Goal: Complete application form: Complete application form

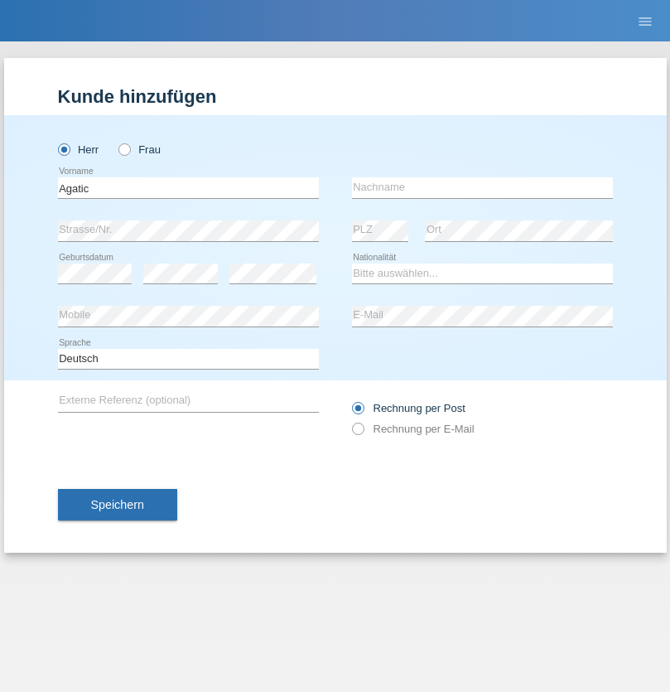
type input "Agatic"
click at [482, 187] on input "text" at bounding box center [482, 187] width 261 height 21
type input "Mato"
select select "HR"
select select "C"
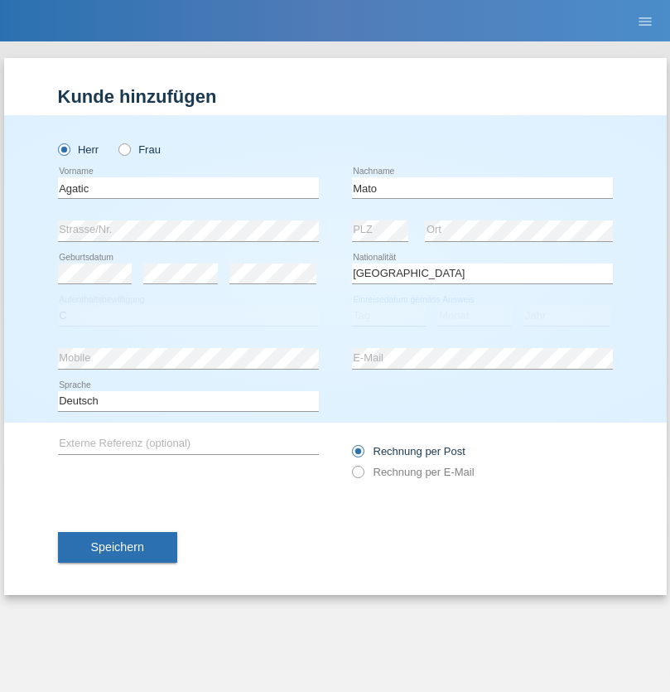
select select "04"
select select "11"
select select "1994"
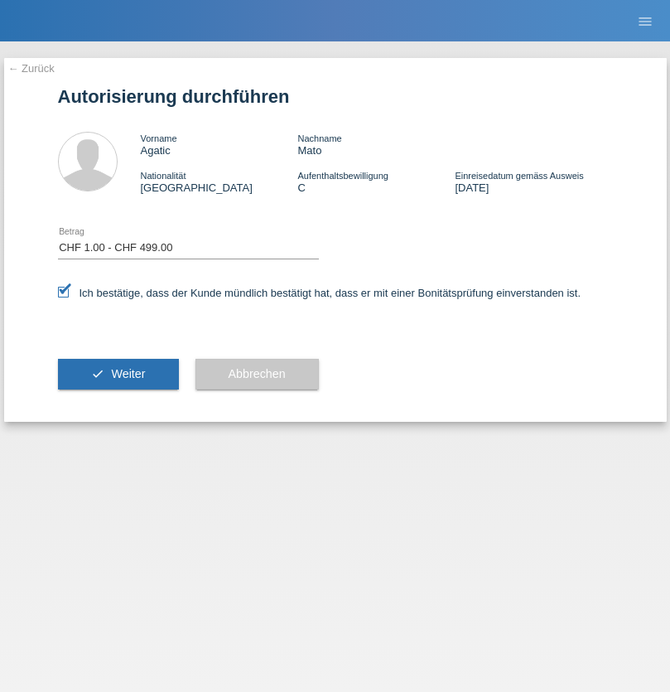
select select "1"
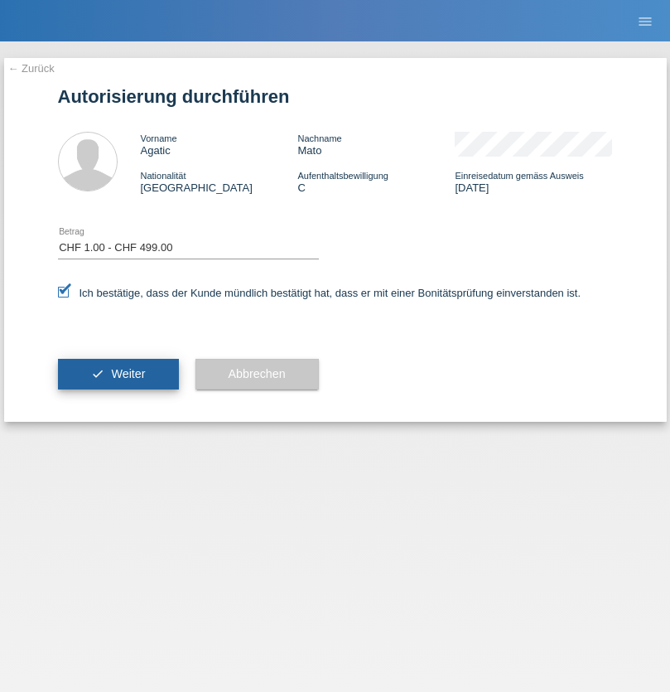
click at [118, 374] on span "Weiter" at bounding box center [128, 373] width 34 height 13
